Goal: Find specific page/section: Find specific page/section

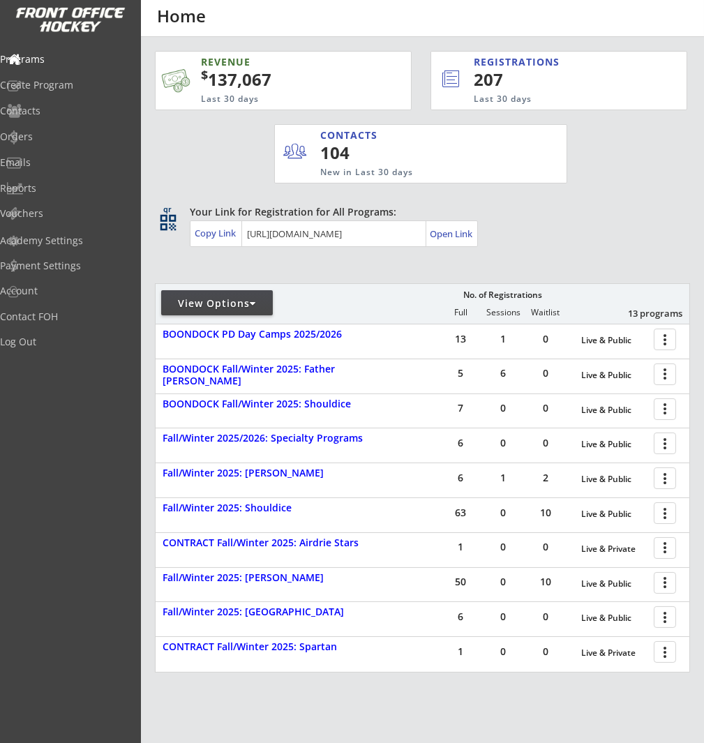
click at [255, 305] on div at bounding box center [253, 303] width 6 height 10
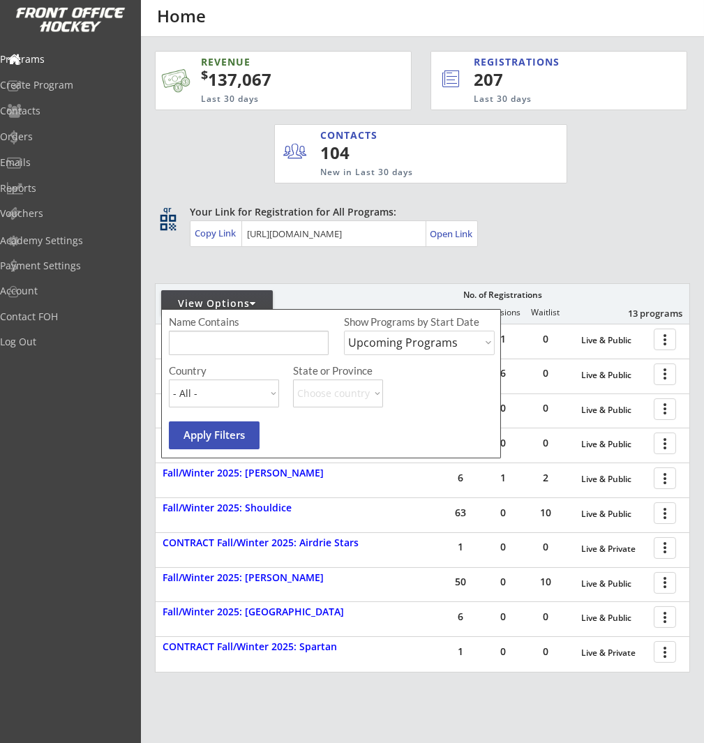
click at [436, 346] on select "Upcoming Programs Past Programs Specific Date Range" at bounding box center [419, 343] width 151 height 24
select select ""Past Programs""
click at [344, 331] on select "Upcoming Programs Past Programs Specific Date Range" at bounding box center [419, 343] width 151 height 24
click at [224, 338] on input "input" at bounding box center [249, 343] width 160 height 24
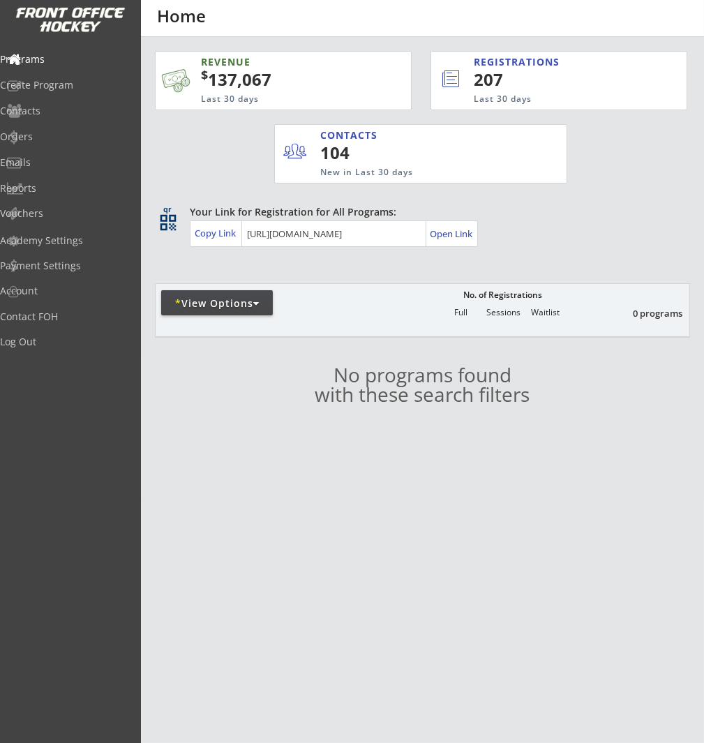
click at [252, 310] on div "* View Options" at bounding box center [217, 302] width 112 height 25
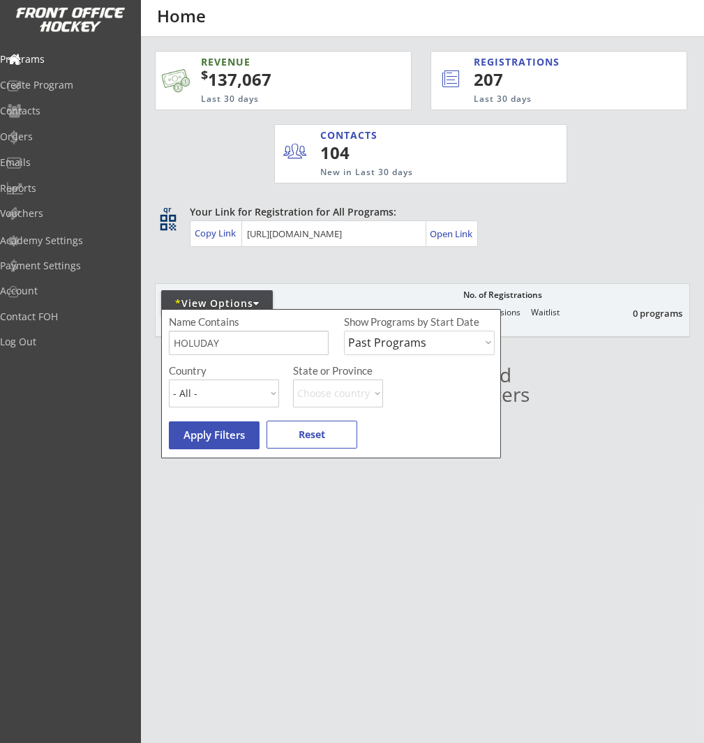
click at [234, 347] on input "input" at bounding box center [249, 343] width 160 height 24
type input "HOLIDAY"
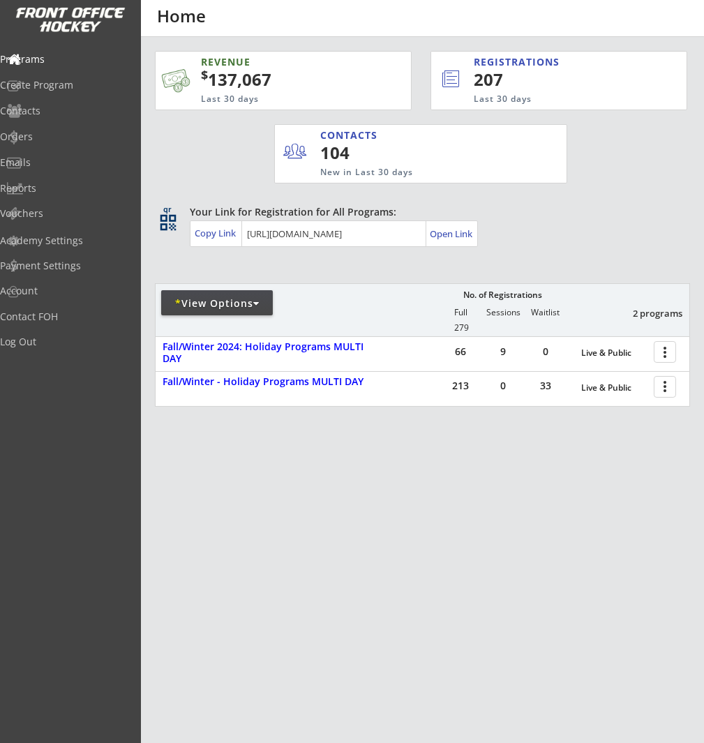
drag, startPoint x: 512, startPoint y: 600, endPoint x: 496, endPoint y: 571, distance: 33.4
click at [512, 600] on div "REVENUE $ 137,067 Last 30 days REGISTRATIONS 207 Last 30 days CONTACTS 104 New …" at bounding box center [352, 371] width 704 height 743
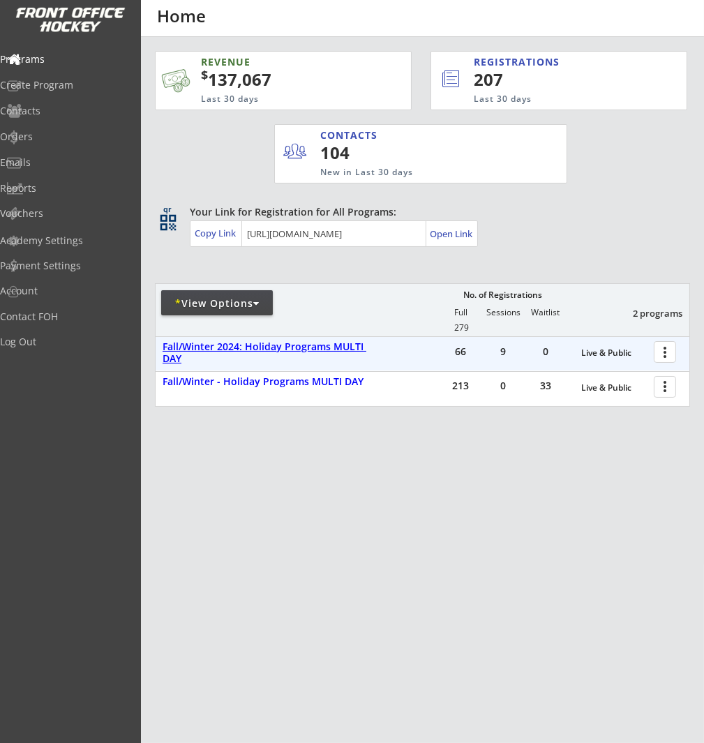
click at [330, 345] on div "Fall/Winter 2024: Holiday Programs MULTI DAY" at bounding box center [271, 353] width 218 height 24
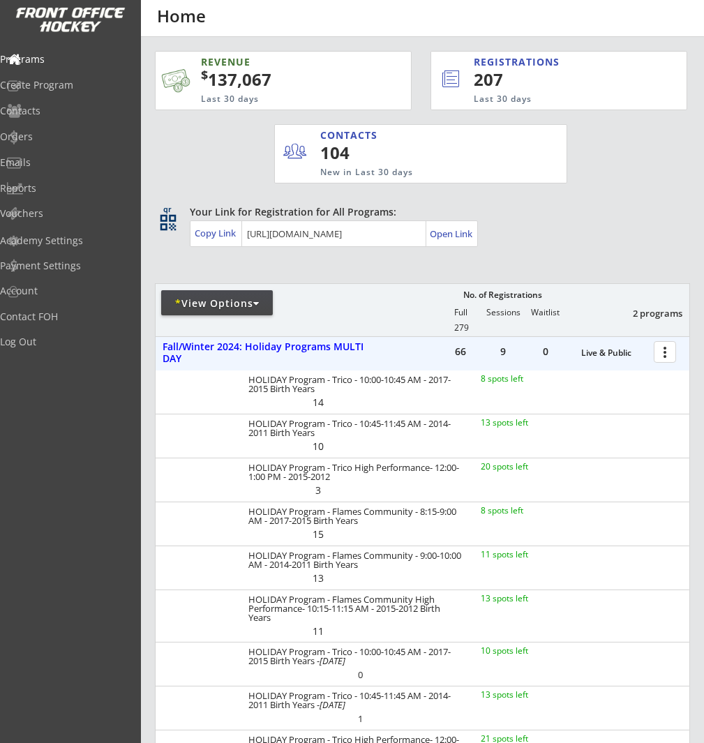
click at [670, 350] on div at bounding box center [667, 351] width 24 height 24
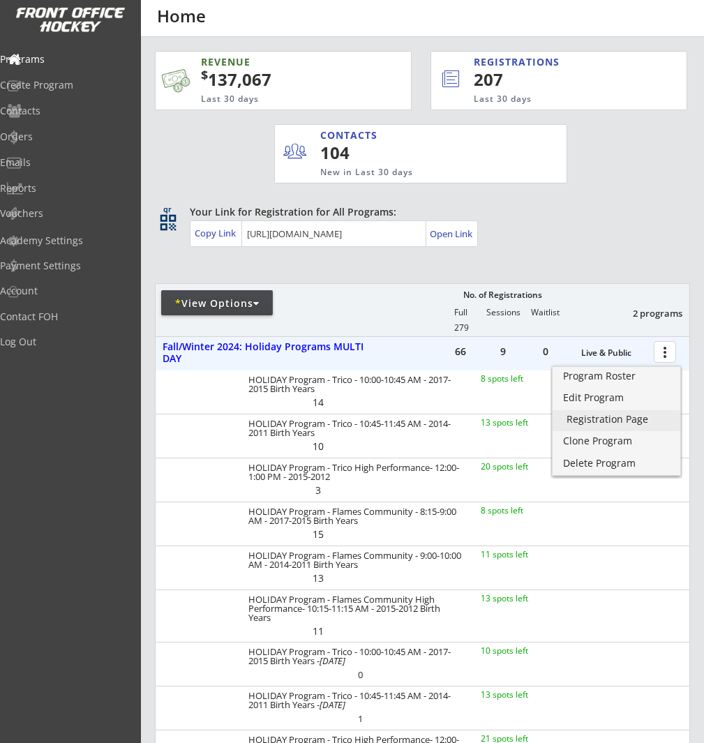
click at [654, 416] on div "Registration Page" at bounding box center [616, 419] width 100 height 10
click at [622, 398] on div "Edit Program" at bounding box center [616, 398] width 100 height 10
